Goal: Information Seeking & Learning: Learn about a topic

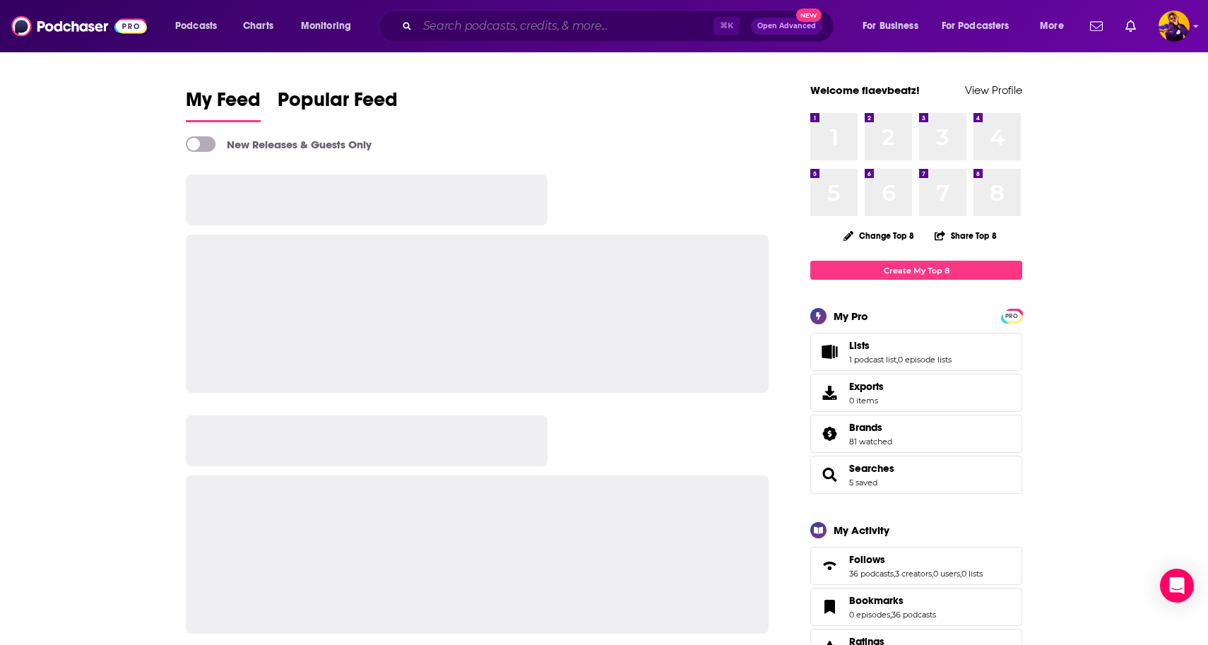
click at [458, 22] on input "Search podcasts, credits, & more..." at bounding box center [566, 26] width 296 height 23
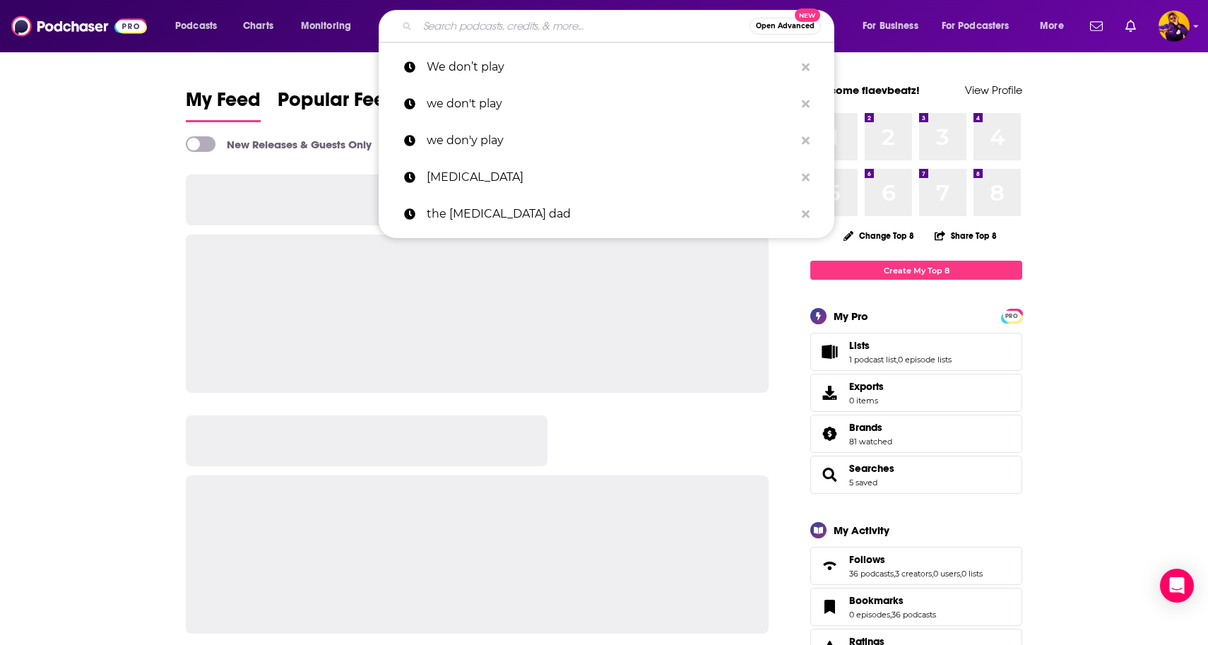
paste input "The Divorce Survival Guide Podcast"
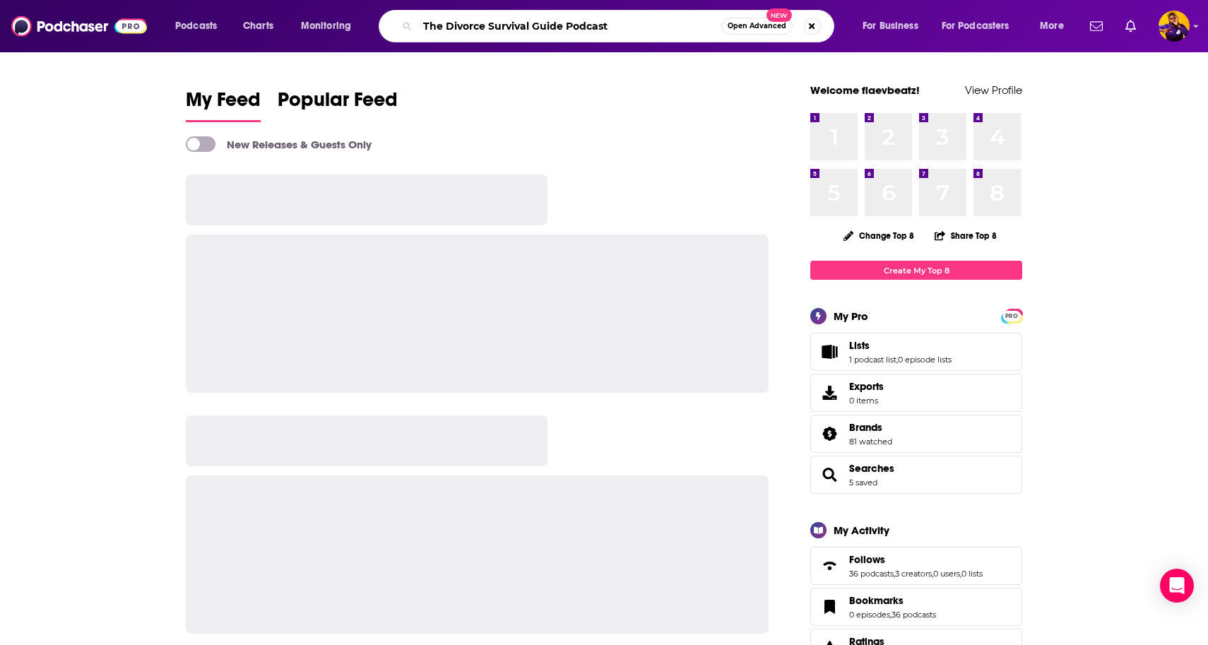
type input "The Divorce Survival Guide Podcast"
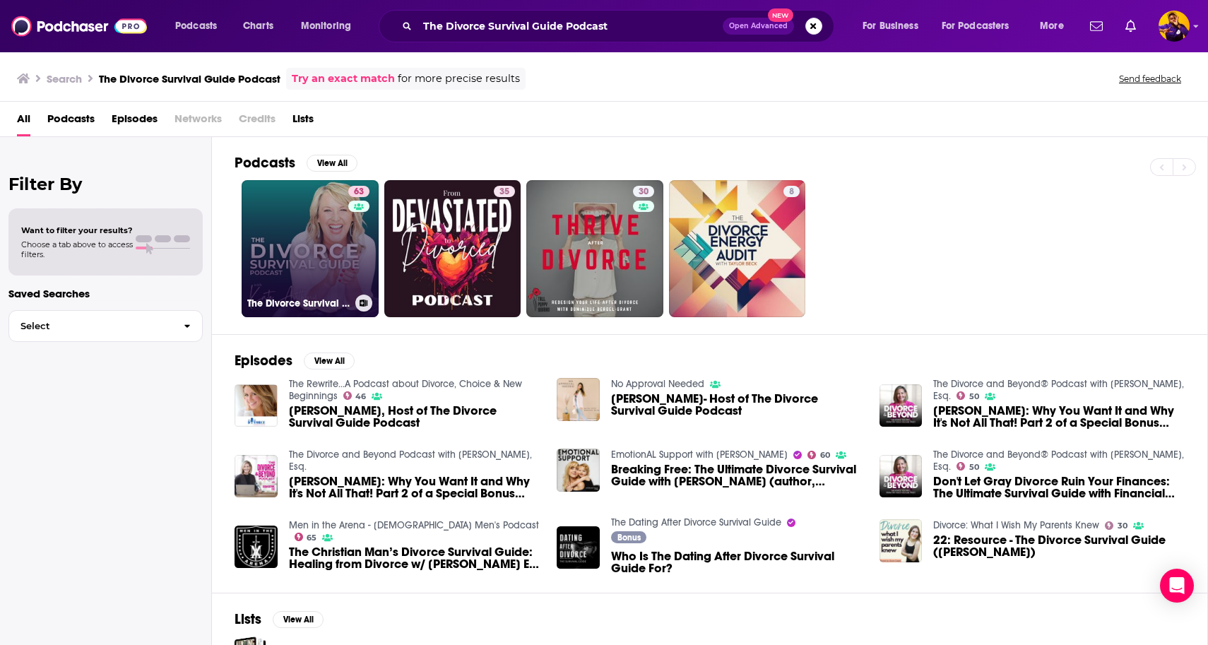
click at [316, 237] on link "63 The Divorce Survival Guide Podcast" at bounding box center [310, 248] width 137 height 137
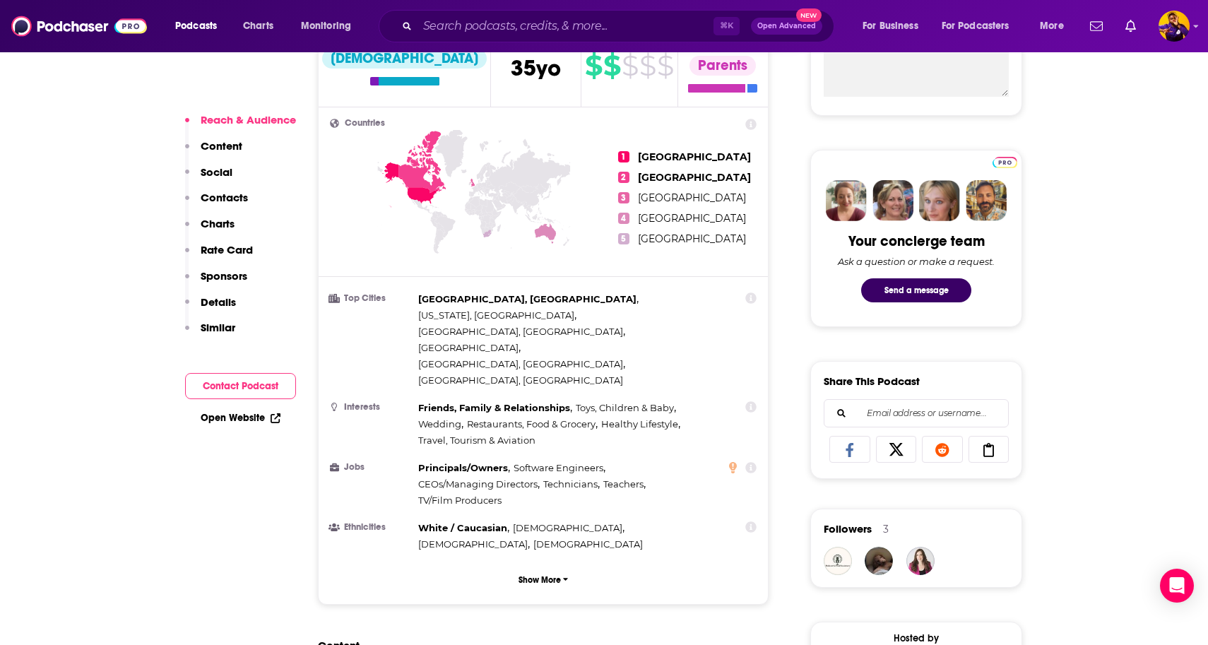
scroll to position [578, 0]
click at [555, 574] on p "Show More" at bounding box center [540, 579] width 42 height 10
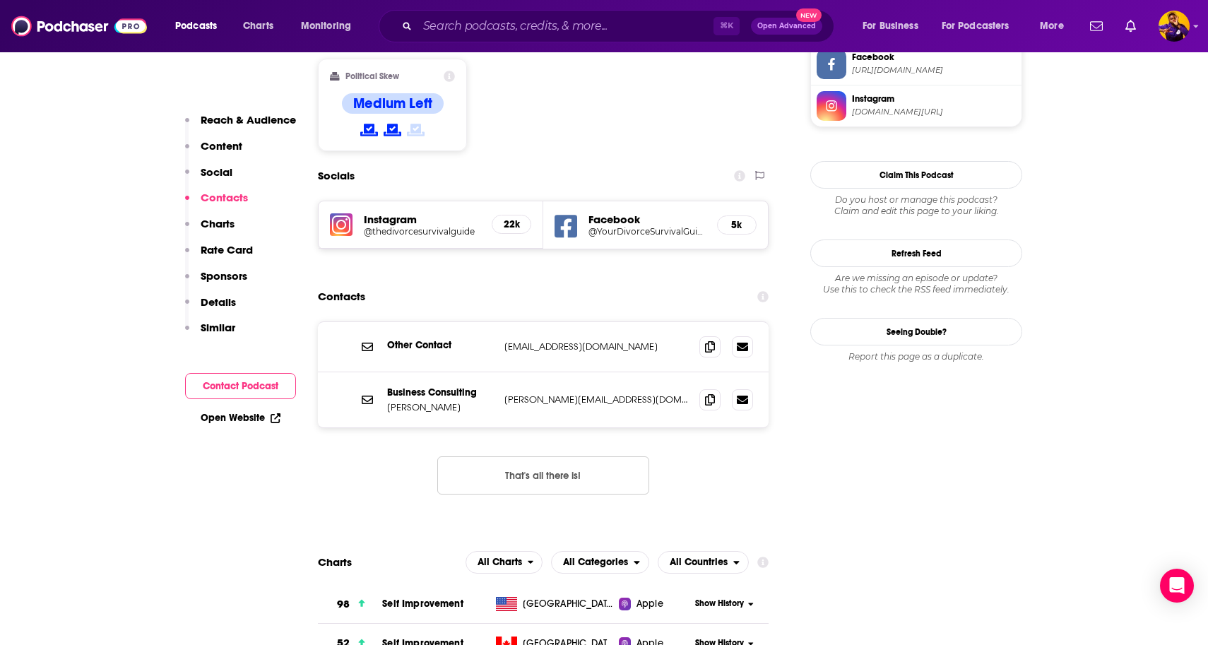
scroll to position [1369, 0]
click at [709, 340] on icon at bounding box center [710, 345] width 10 height 11
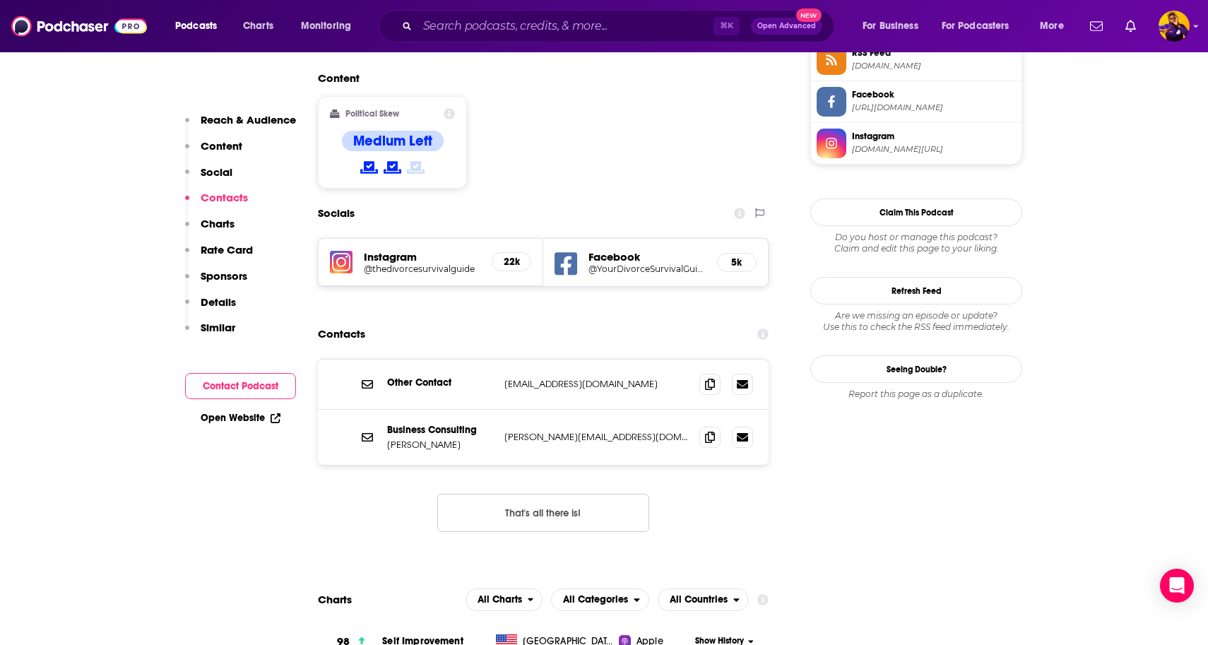
scroll to position [1358, 0]
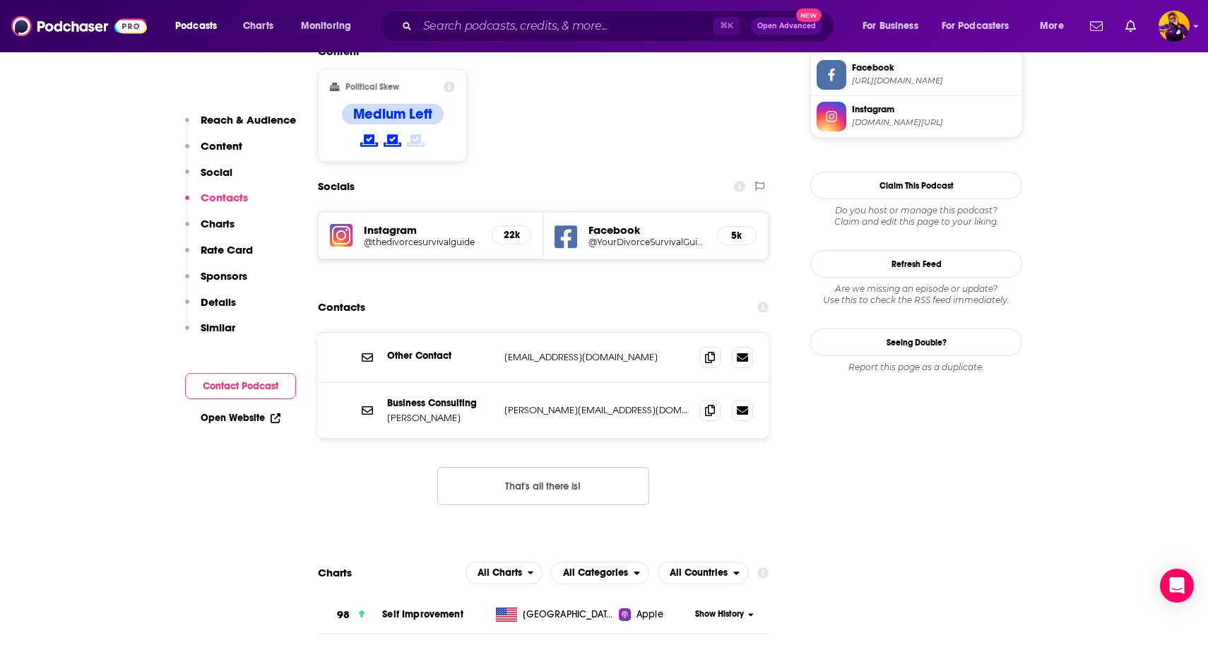
click at [704, 400] on span at bounding box center [710, 410] width 21 height 21
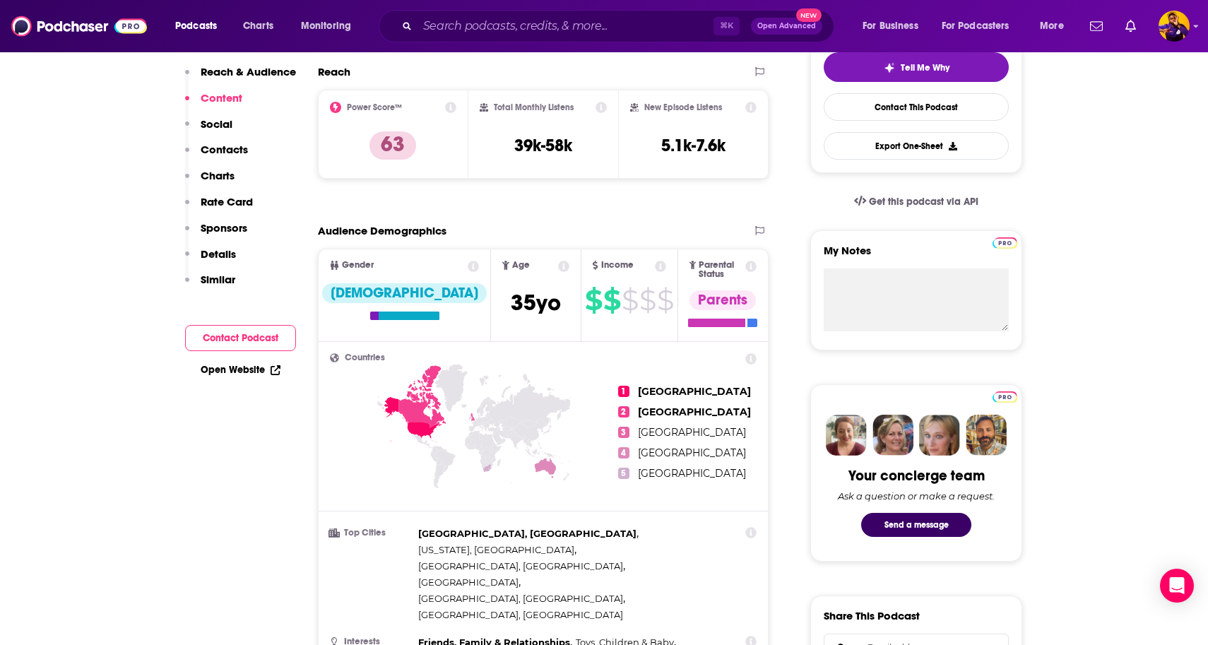
scroll to position [27, 0]
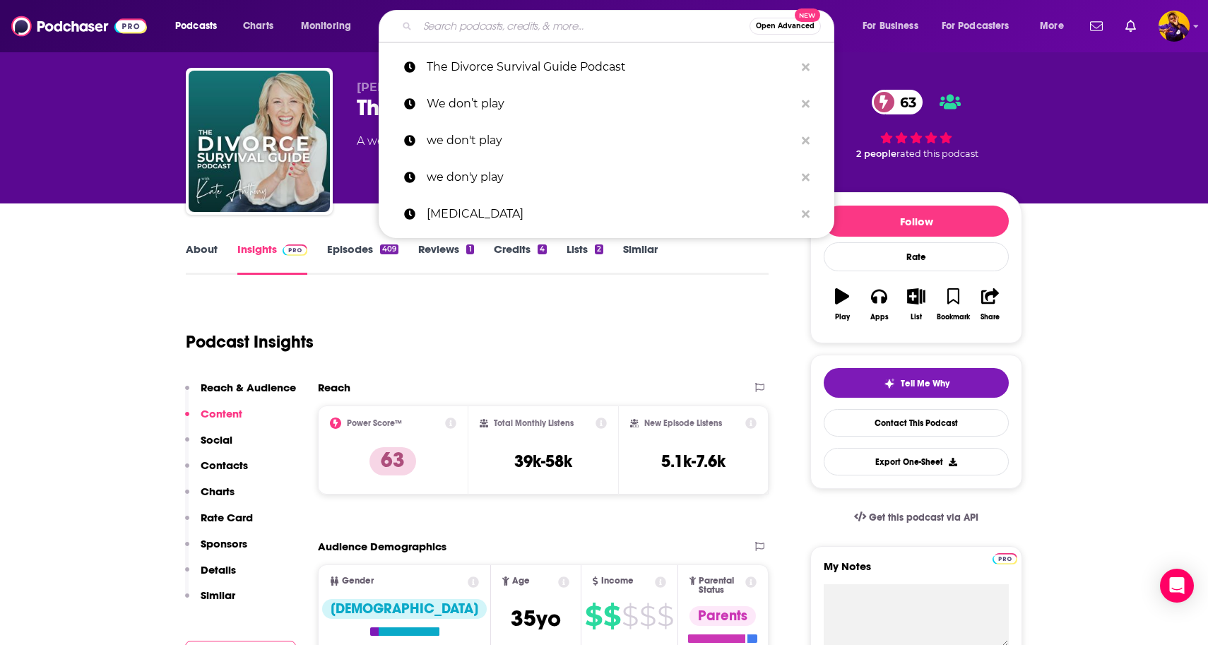
click at [467, 36] on input "Search podcasts, credits, & more..." at bounding box center [584, 26] width 332 height 23
paste input "The Divorce Recovery Podcast"
type input "The Divorce Recovery Podcast"
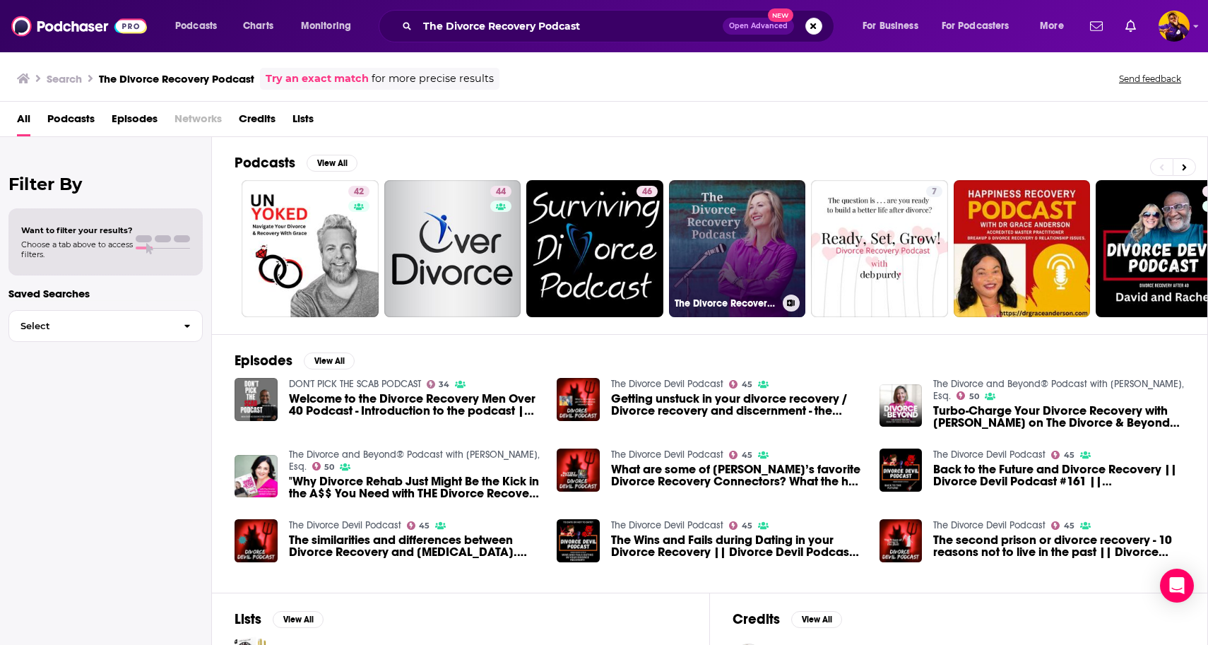
click at [727, 247] on link "The Divorce Recovery Podcast" at bounding box center [737, 248] width 137 height 137
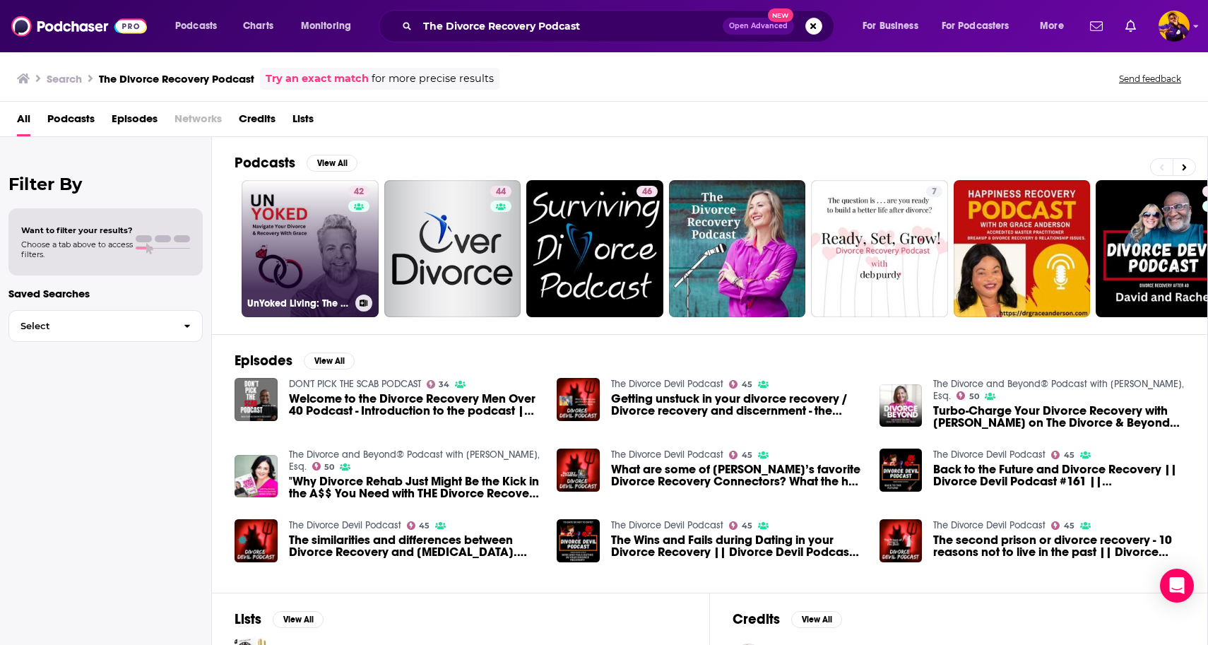
click at [302, 228] on link "42 UnYoked Living: The Divorce Recovery Podcast" at bounding box center [310, 248] width 137 height 137
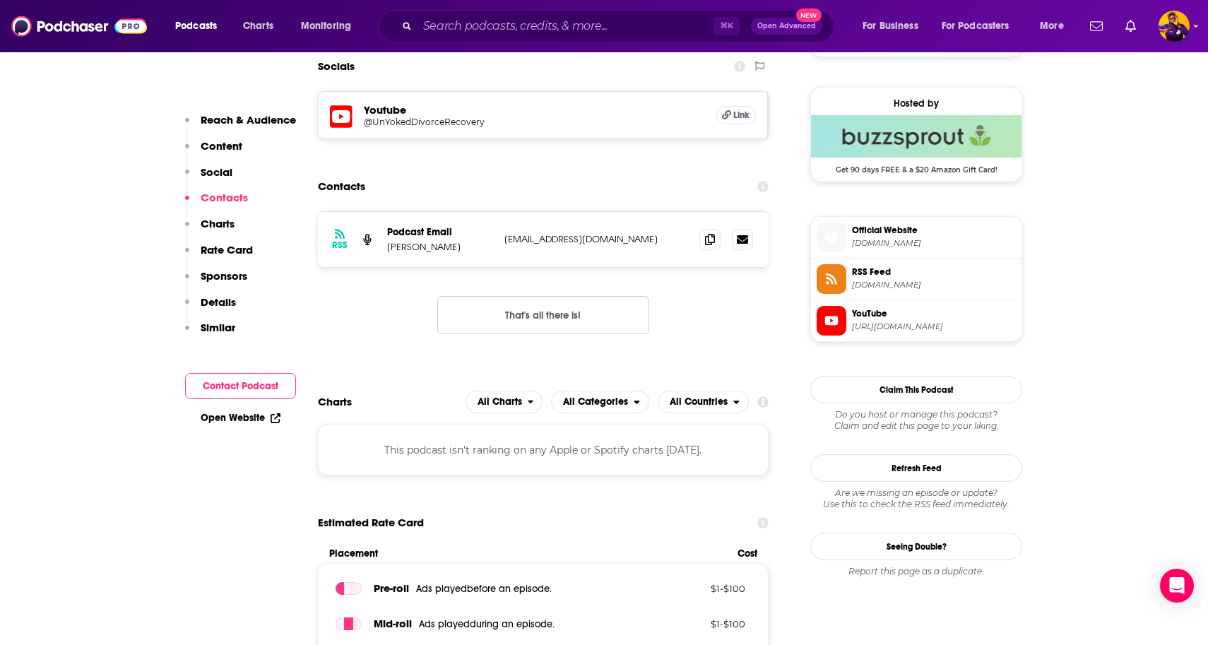
scroll to position [975, 0]
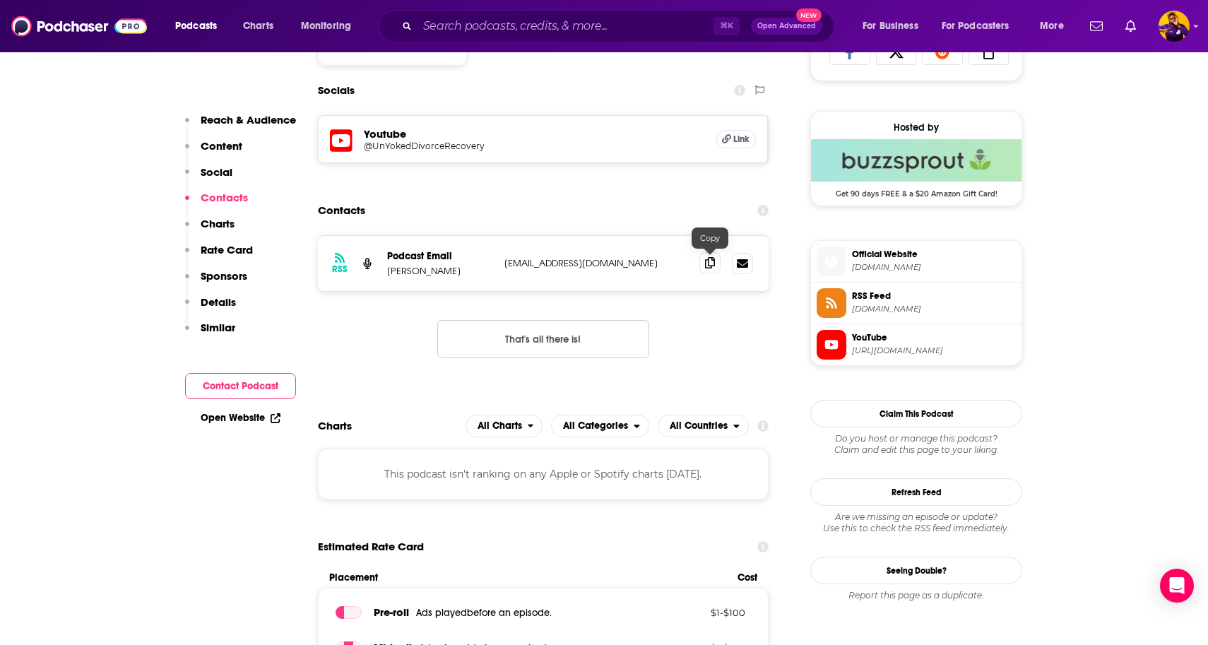
click at [708, 264] on icon at bounding box center [710, 262] width 10 height 11
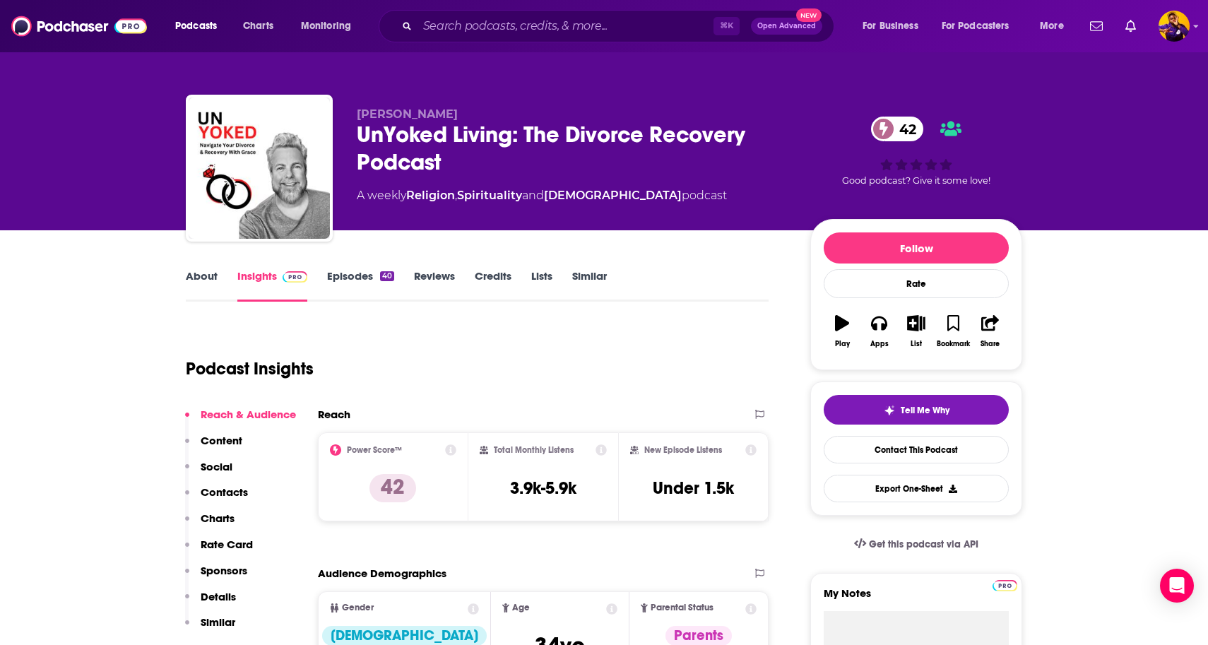
scroll to position [0, 0]
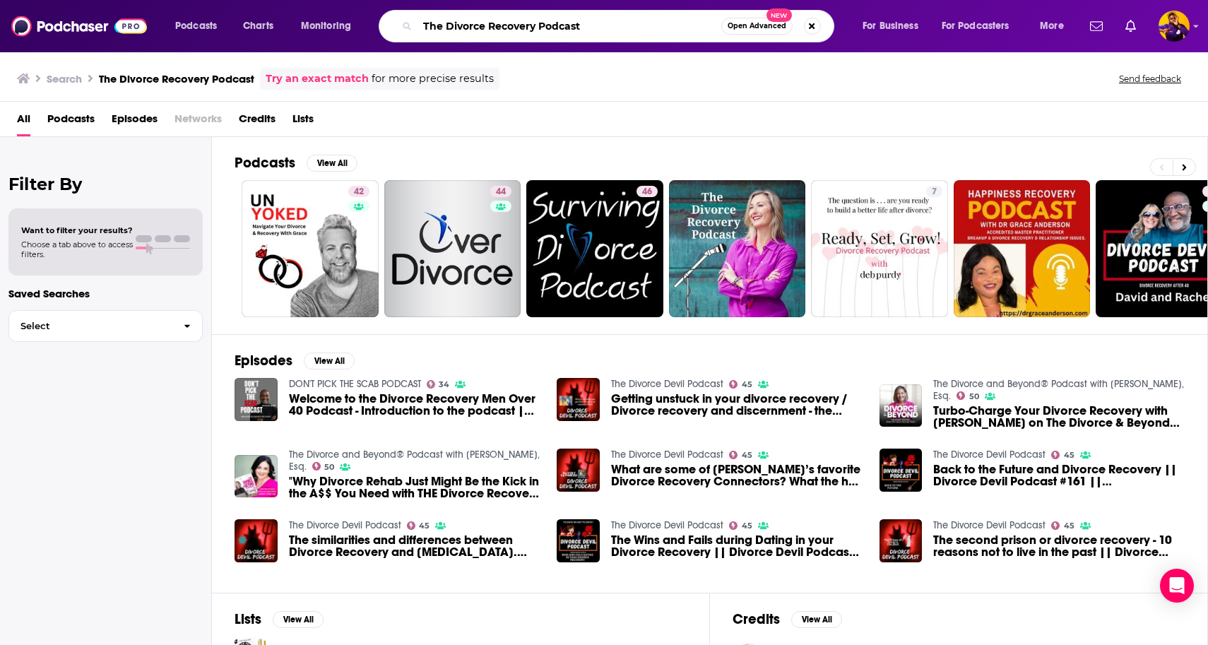
click at [479, 24] on input "The Divorce Recovery Podcast" at bounding box center [570, 26] width 304 height 23
type input "divorce recovery"
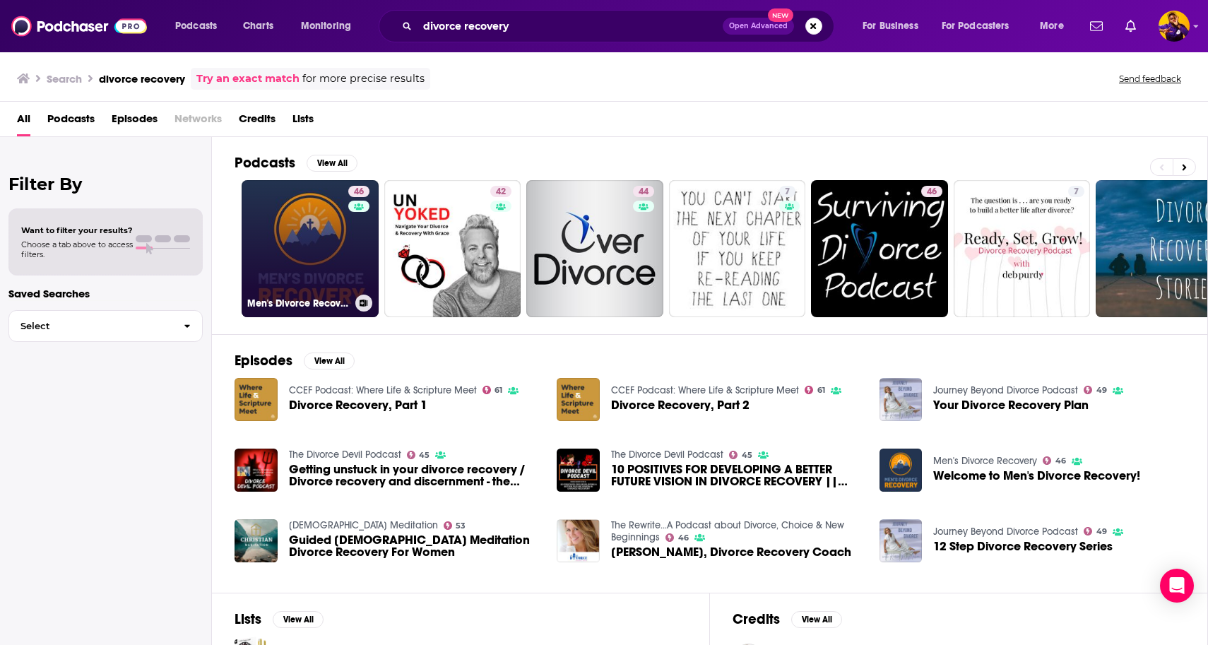
click at [306, 230] on link "46 Men's Divorce Recovery" at bounding box center [310, 248] width 137 height 137
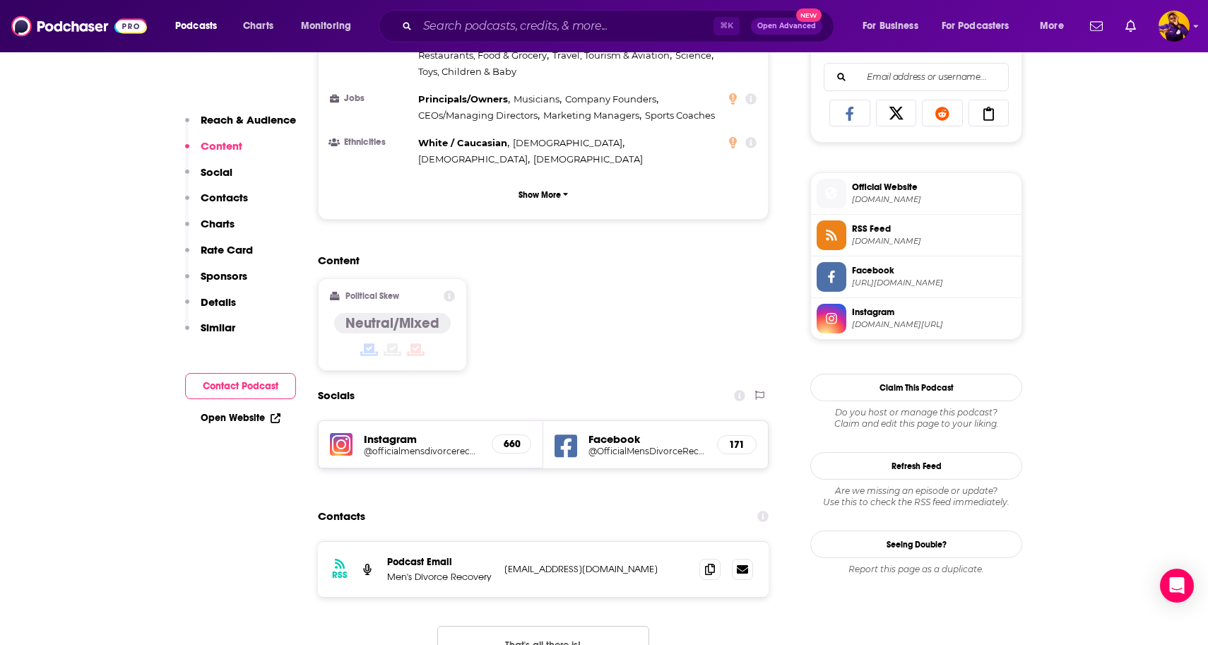
scroll to position [991, 0]
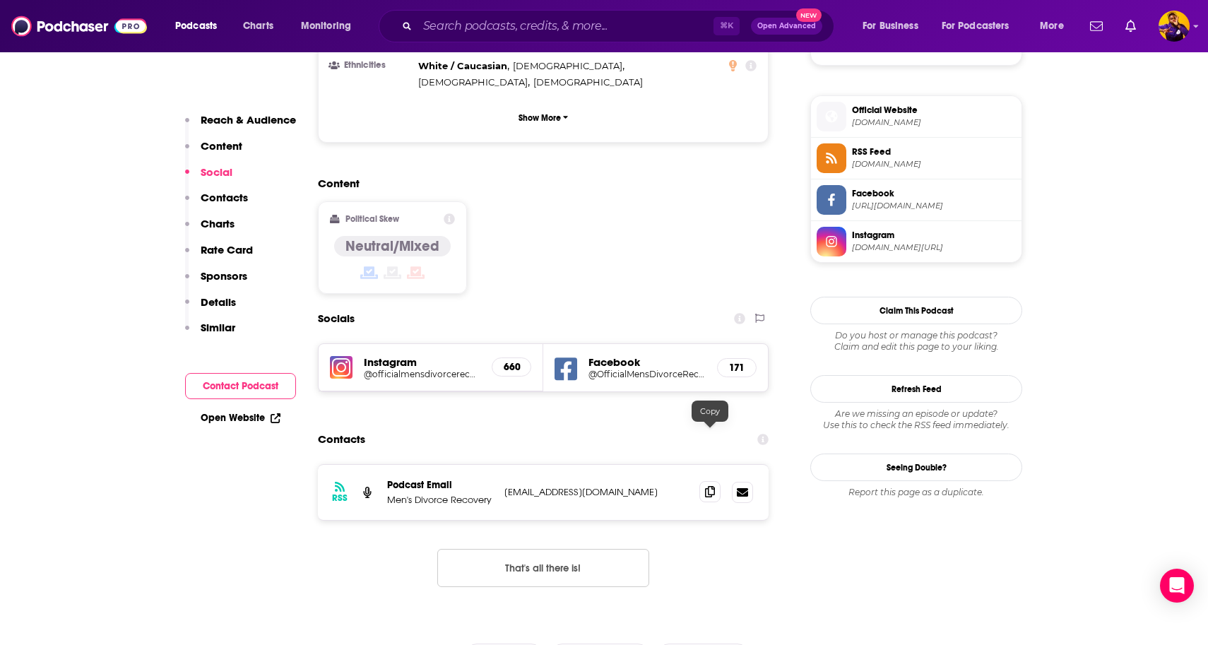
click at [712, 486] on icon at bounding box center [710, 491] width 10 height 11
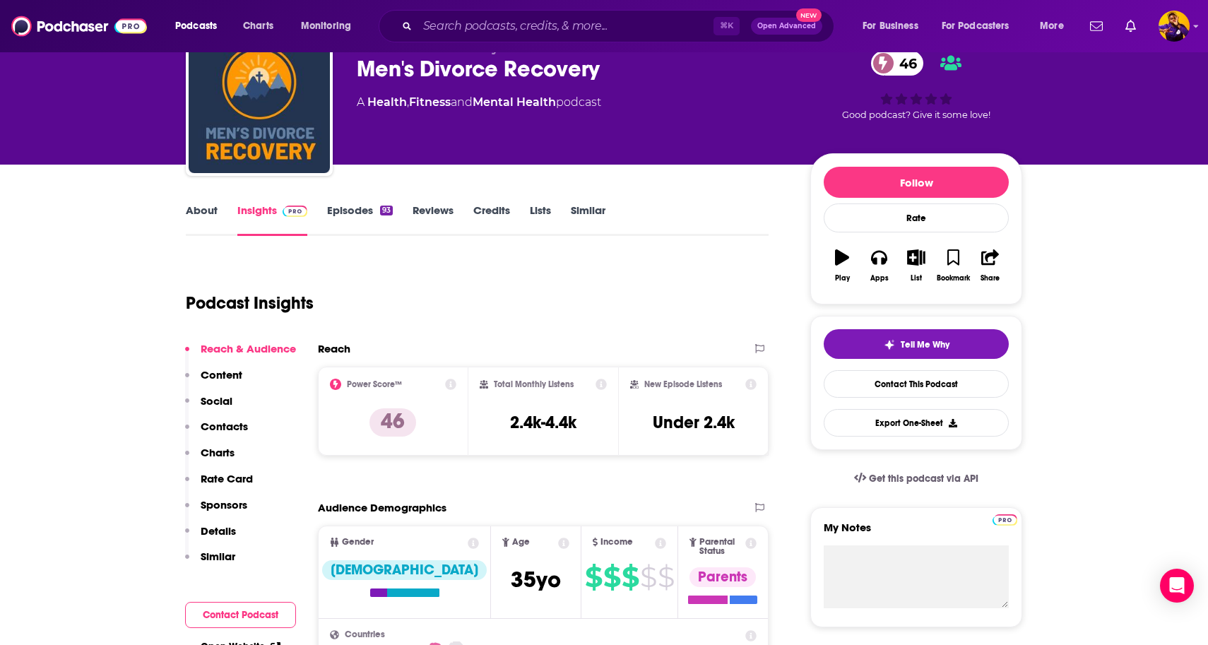
scroll to position [89, 0]
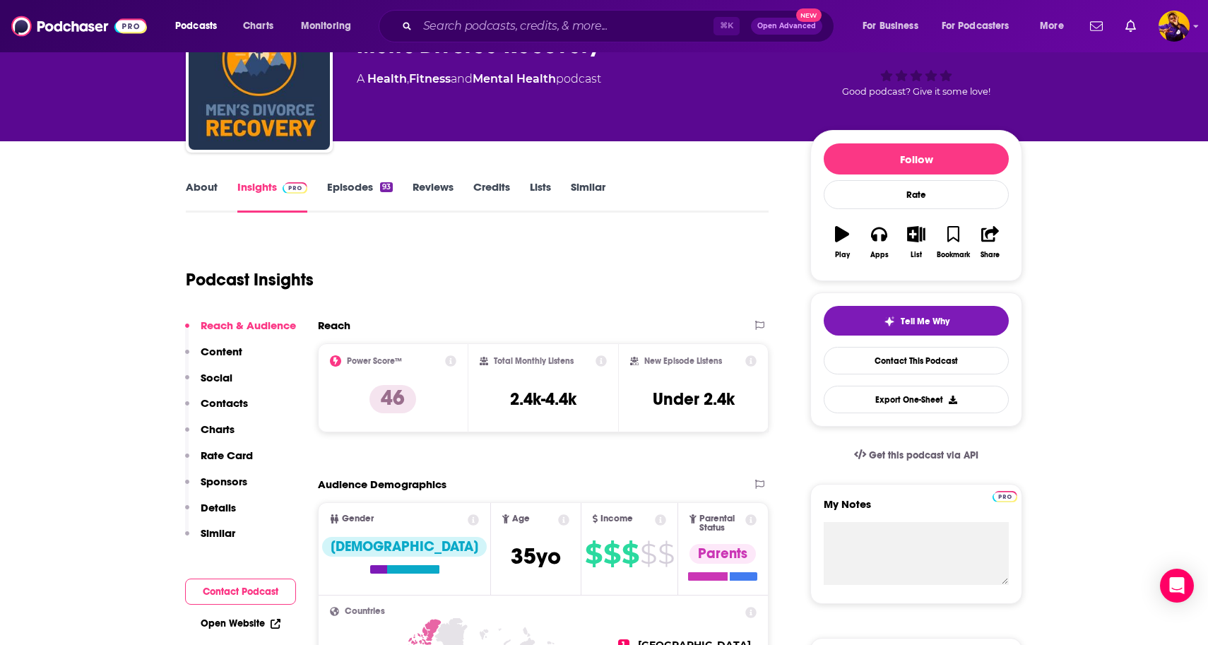
click at [483, 185] on link "Credits" at bounding box center [491, 196] width 37 height 33
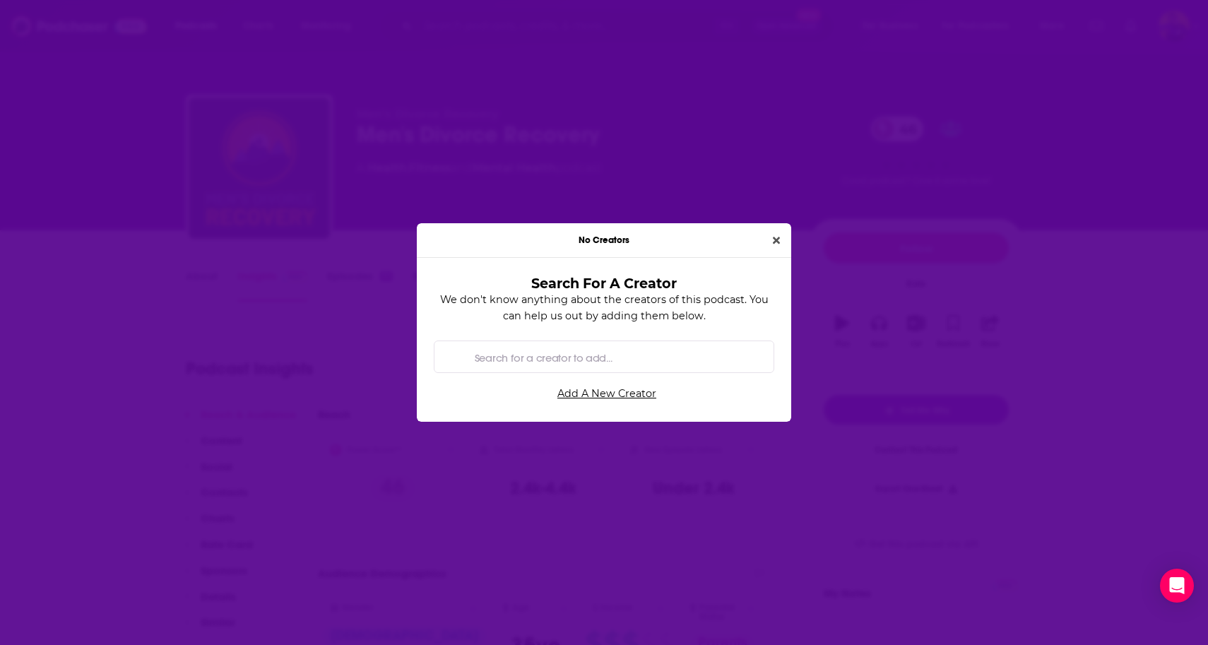
click at [507, 203] on div "No Creators Search For A Creator We don't know anything about the creators of t…" at bounding box center [604, 322] width 1208 height 645
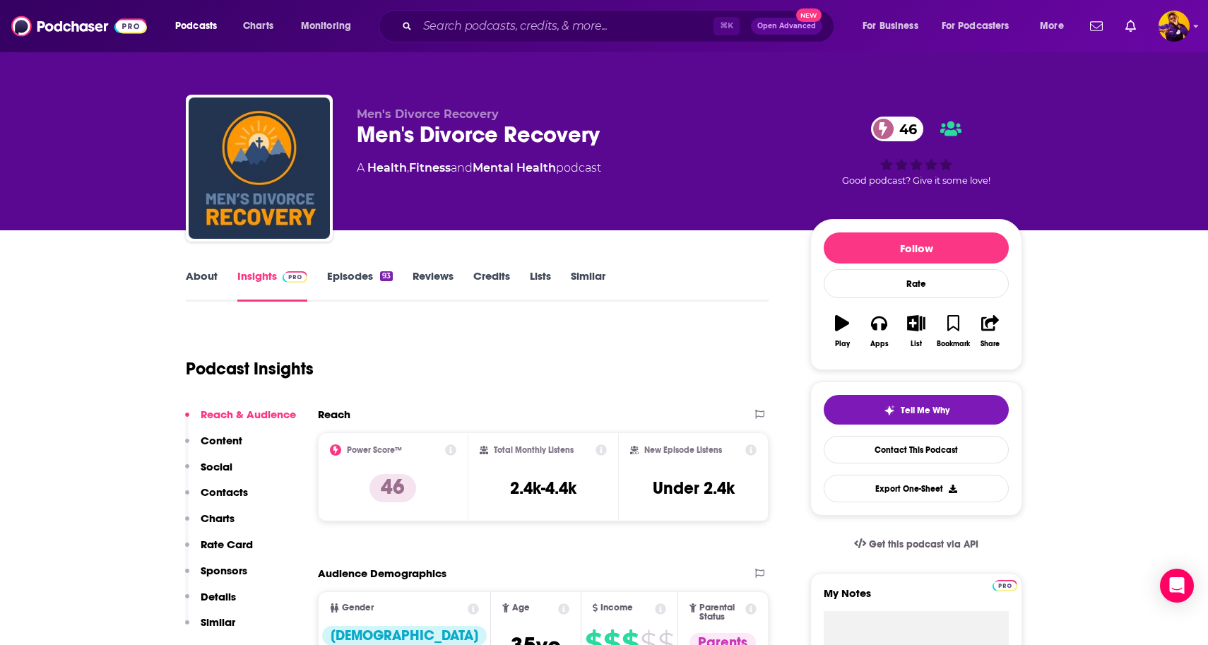
click at [495, 267] on div "No Creators Search For A Creator We don't know anything about the creators of t…" at bounding box center [604, 322] width 1208 height 645
click at [495, 274] on link "Credits" at bounding box center [491, 285] width 37 height 33
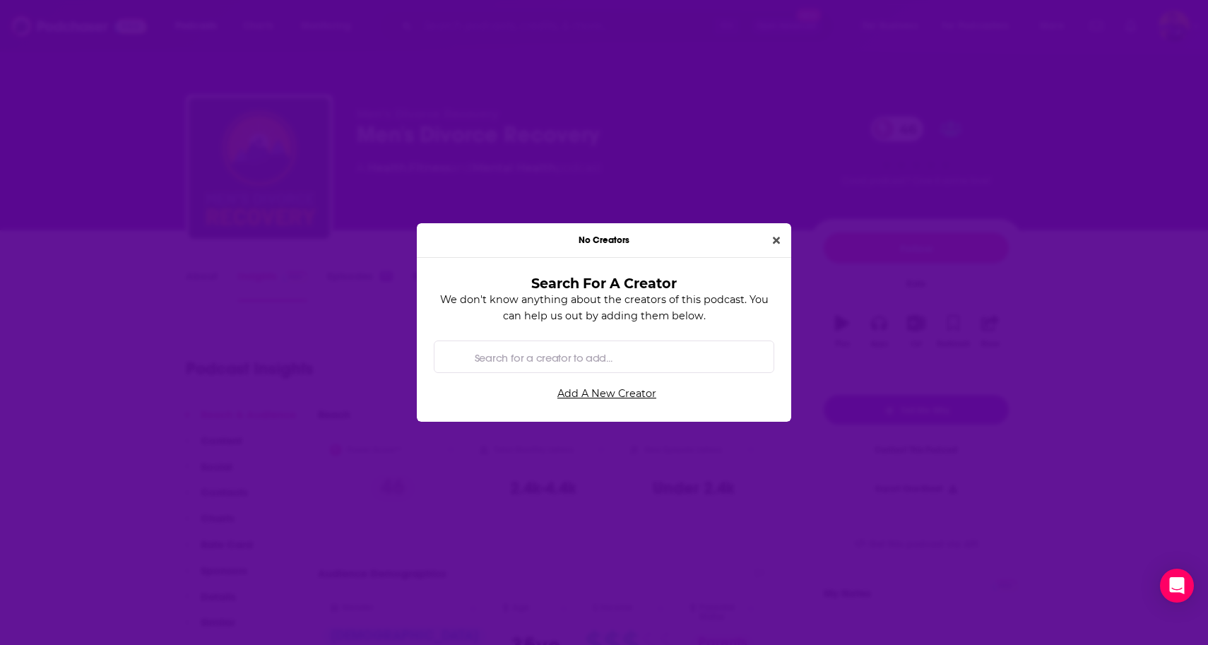
click at [769, 236] on button "Close" at bounding box center [776, 240] width 18 height 16
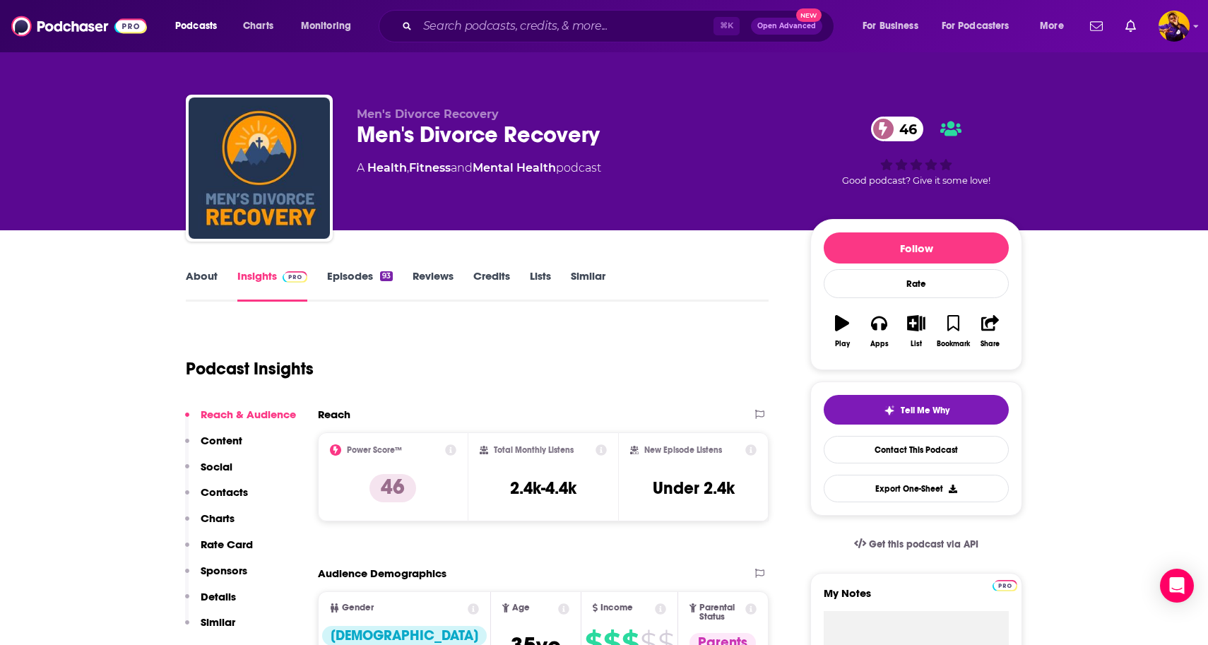
click at [201, 277] on link "About" at bounding box center [202, 285] width 32 height 33
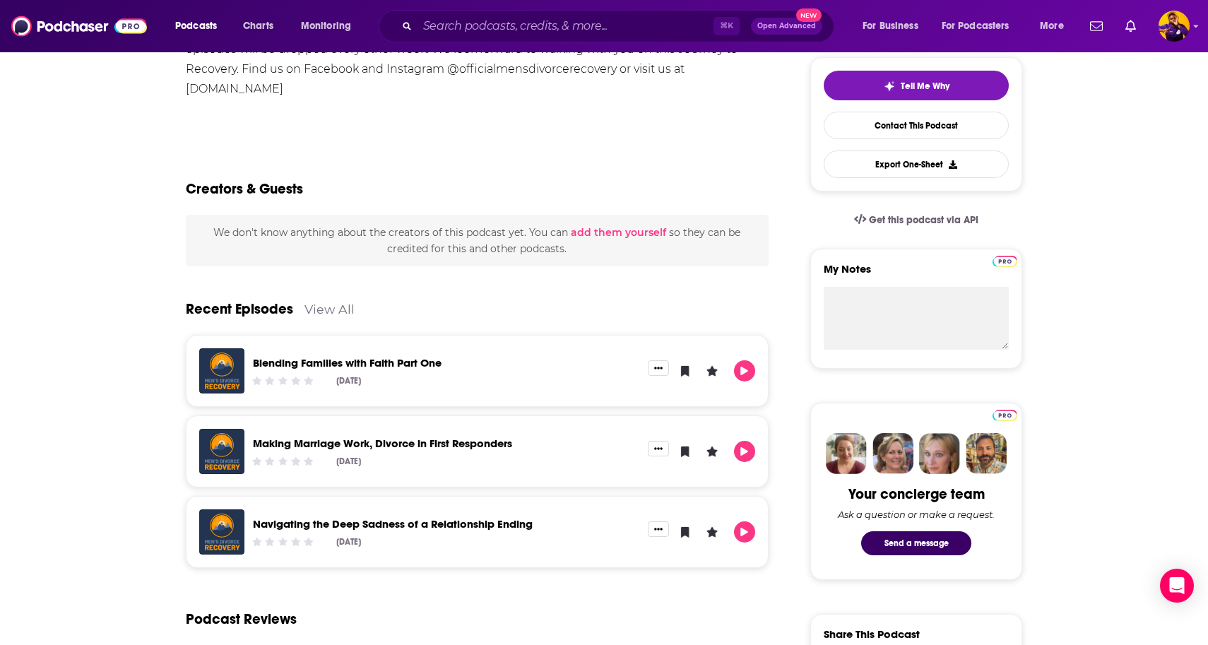
scroll to position [326, 0]
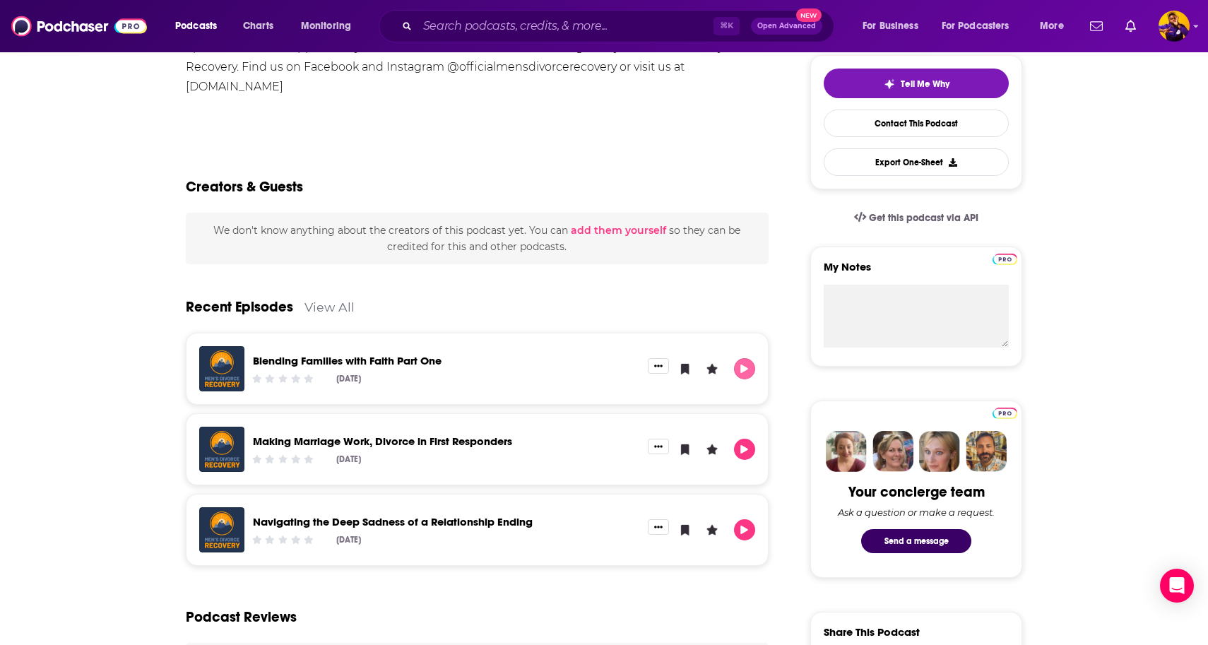
click at [747, 371] on icon "Play" at bounding box center [744, 369] width 11 height 9
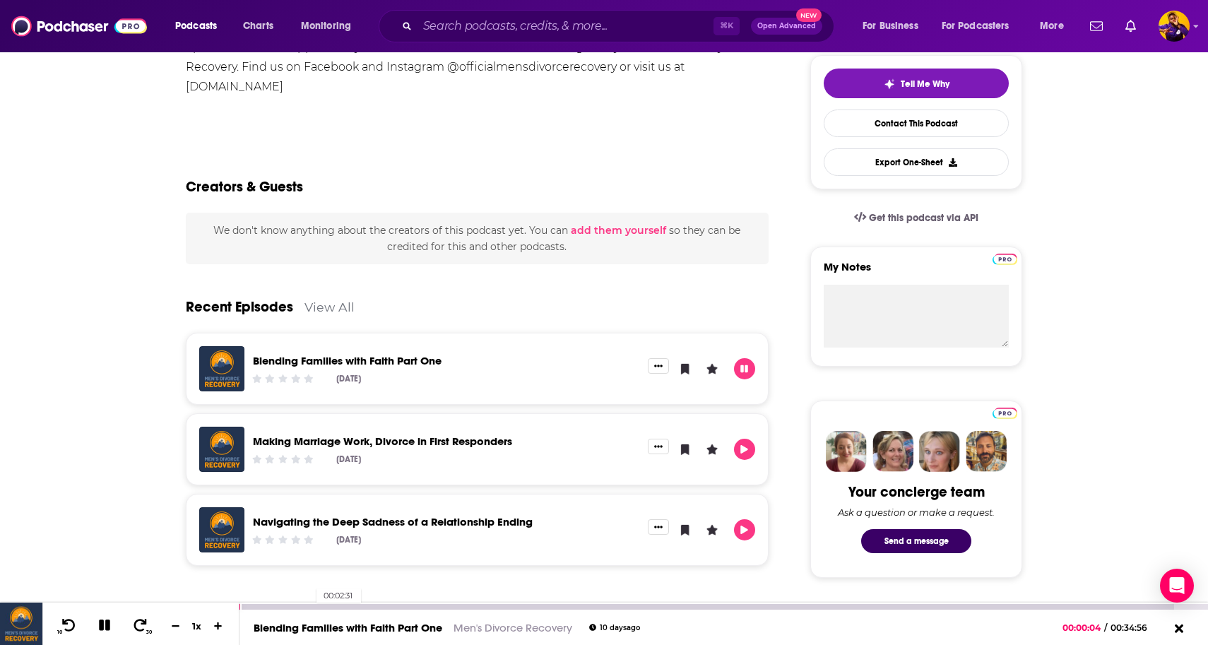
click at [309, 606] on div at bounding box center [707, 607] width 935 height 6
click at [105, 625] on icon at bounding box center [105, 625] width 16 height 13
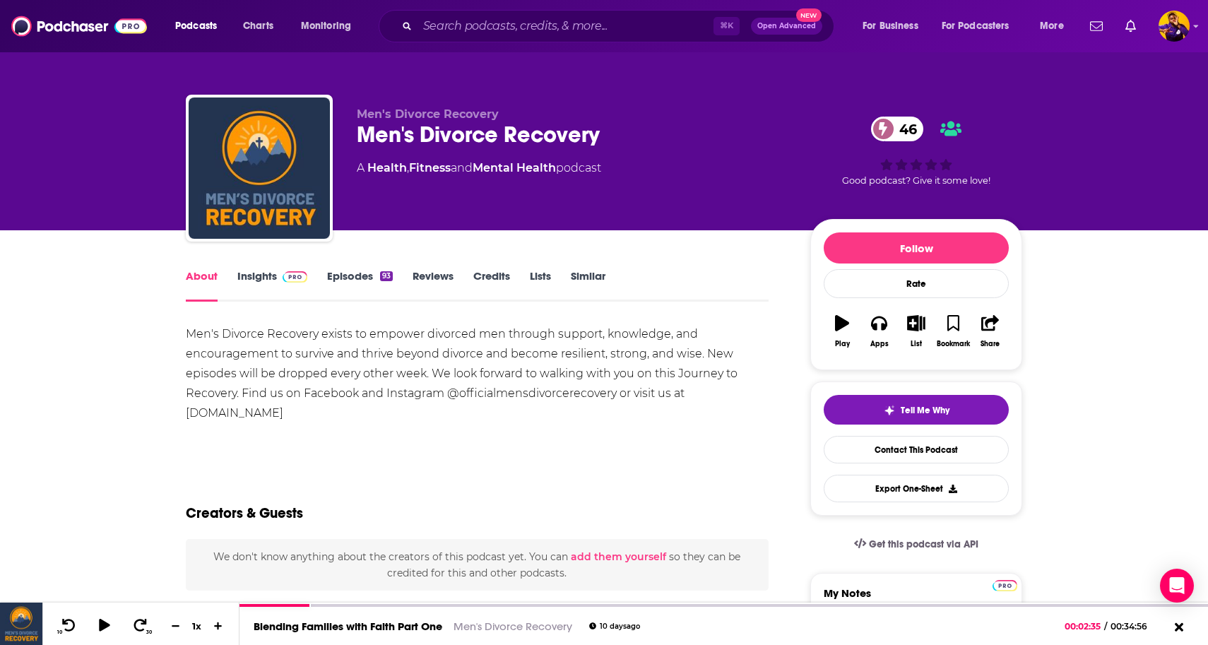
scroll to position [0, 0]
click at [270, 276] on link "Insights" at bounding box center [272, 285] width 70 height 33
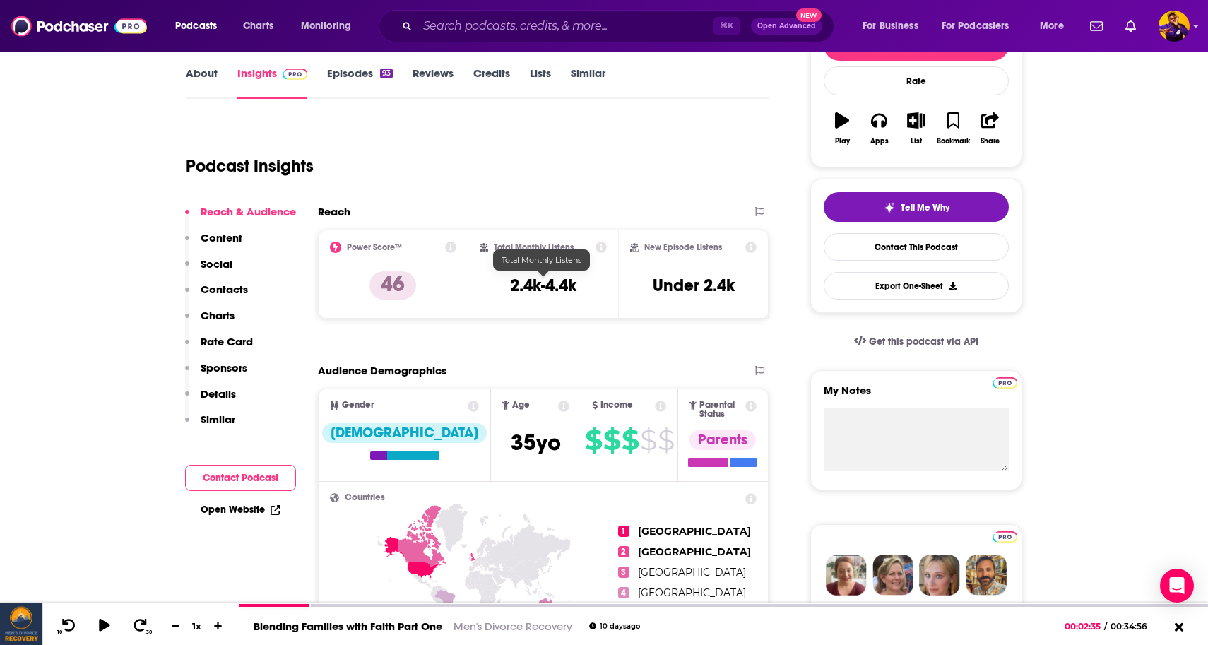
scroll to position [207, 0]
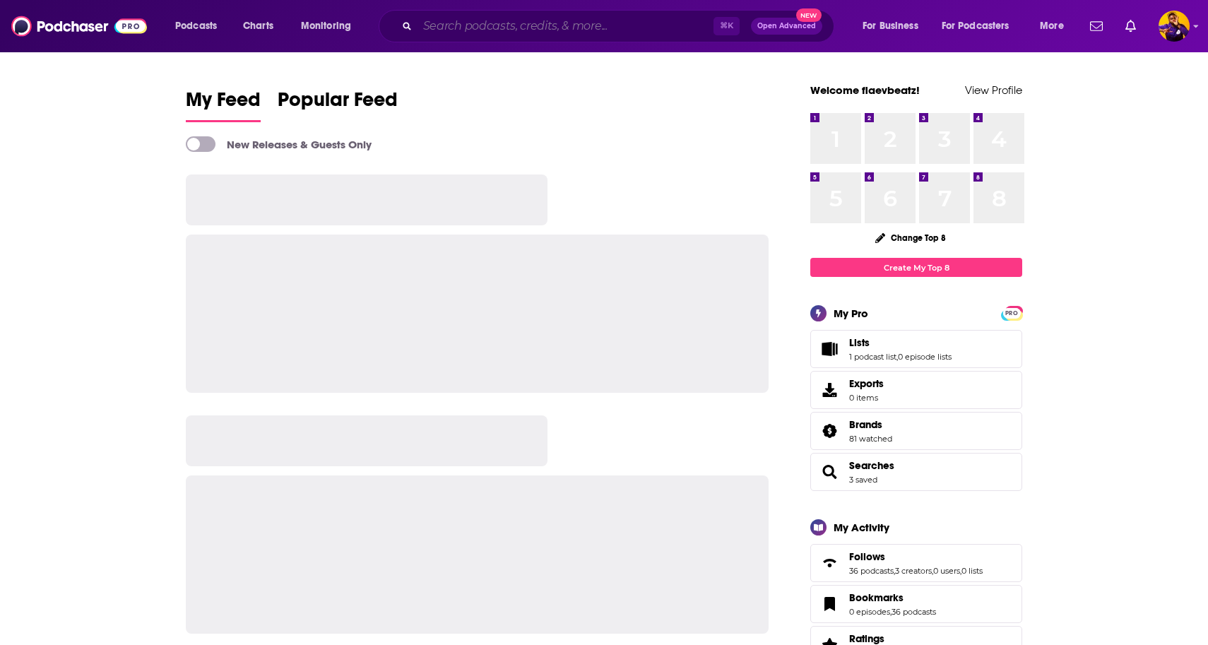
click at [428, 26] on input "Search podcasts, credits, & more..." at bounding box center [566, 26] width 296 height 23
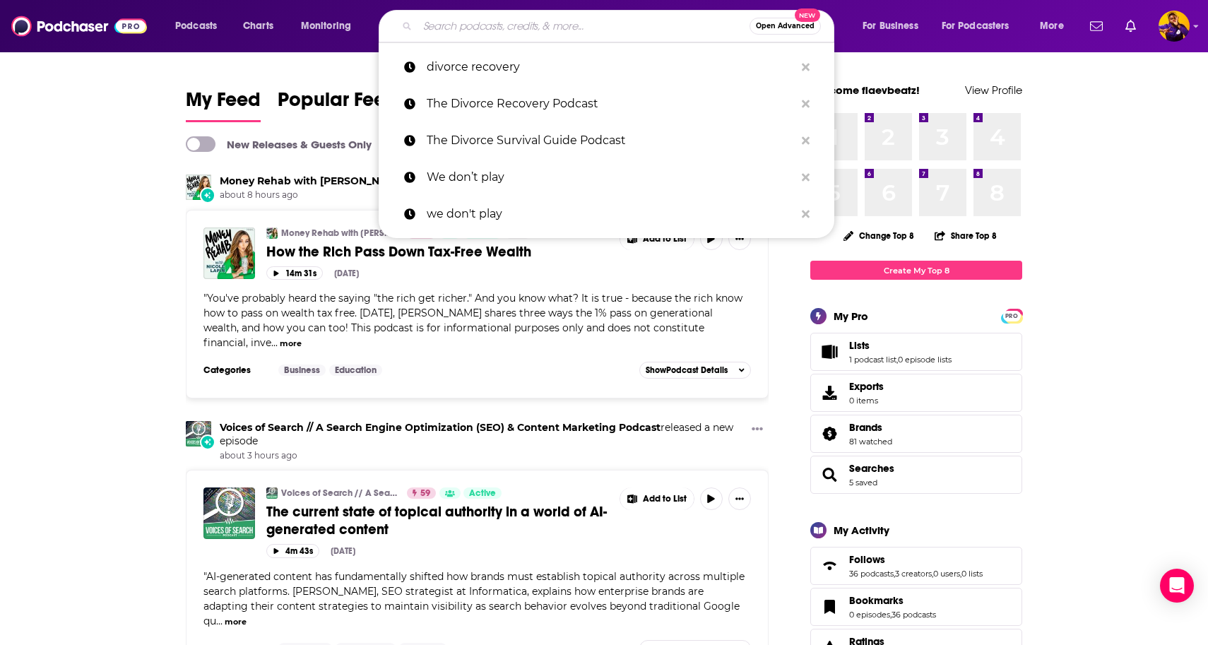
click at [436, 25] on input "Search podcasts, credits, & more..." at bounding box center [584, 26] width 332 height 23
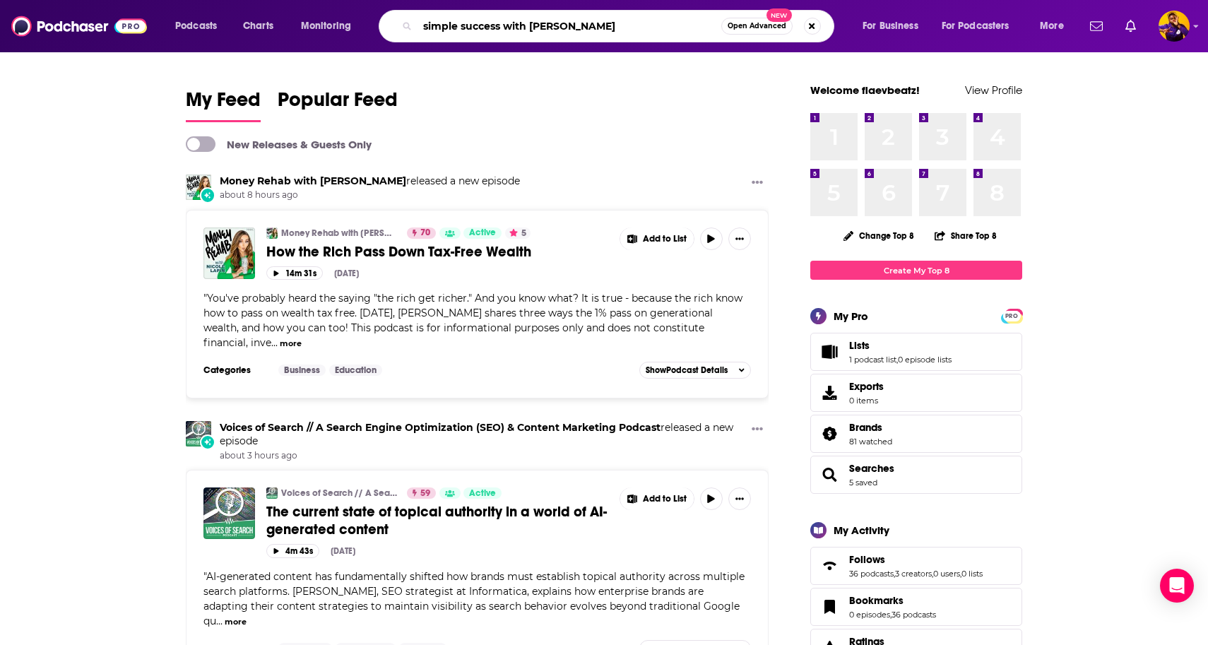
type input "simple success with John brandy"
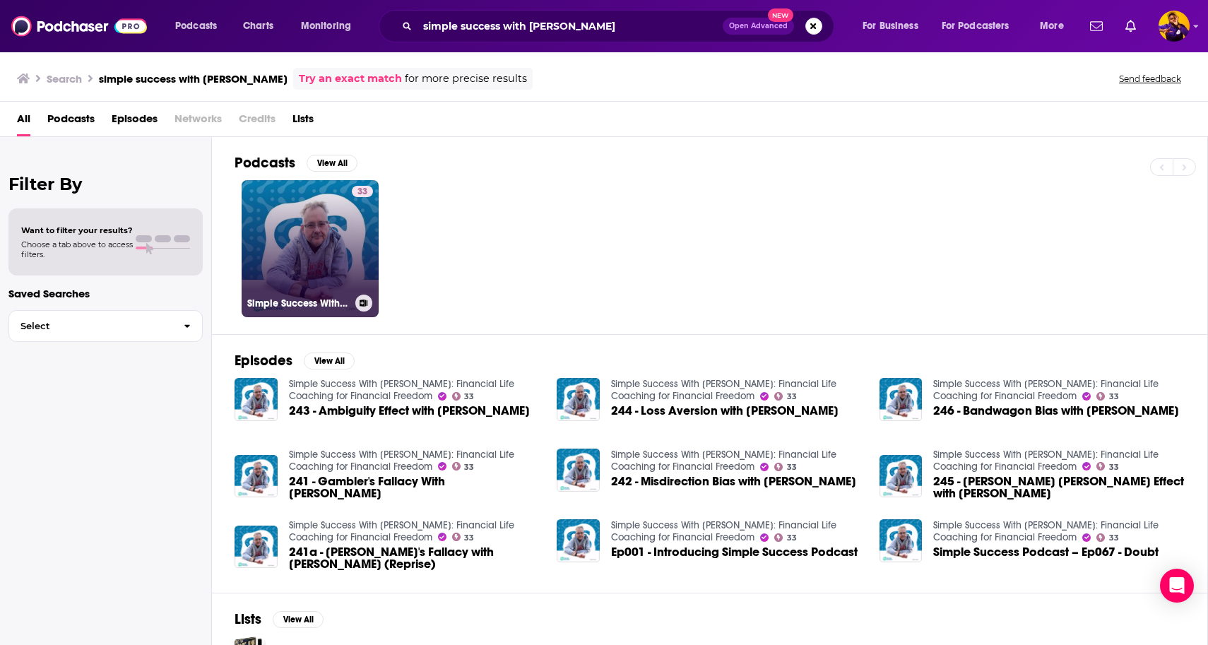
click at [302, 244] on link "33 Simple Success With John Brandy: Financial Life Coaching for Financial Freed…" at bounding box center [310, 248] width 137 height 137
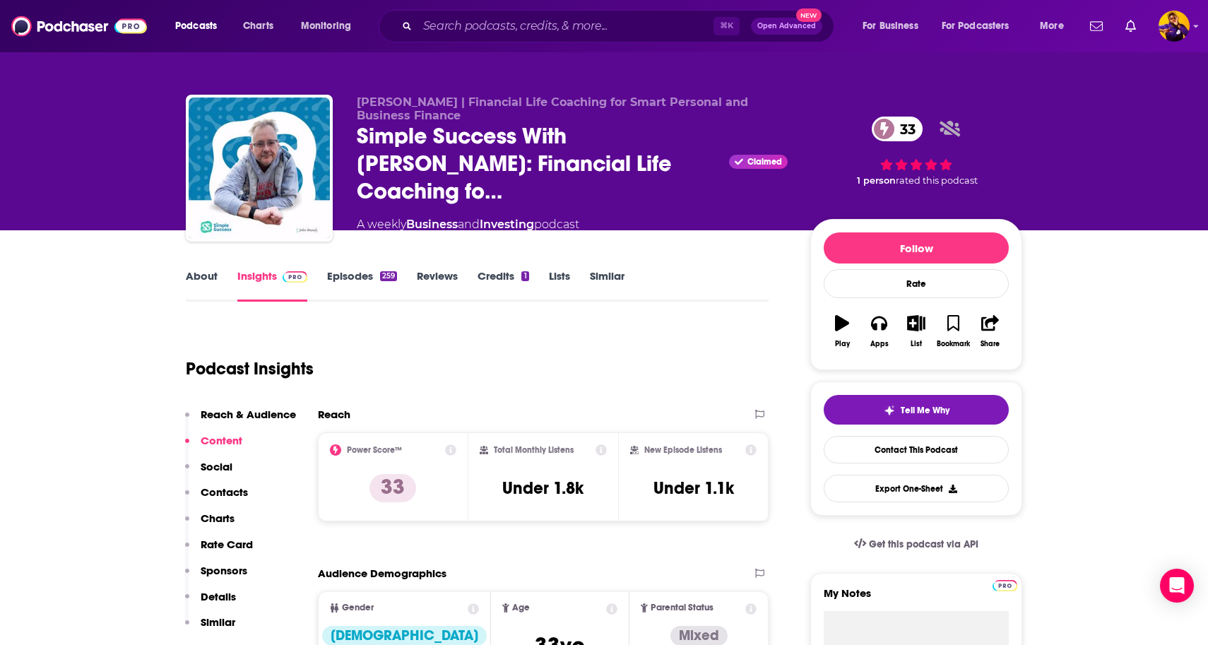
click at [338, 414] on h2 "Reach" at bounding box center [334, 414] width 33 height 13
